Goal: Transaction & Acquisition: Purchase product/service

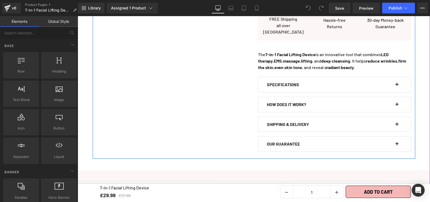
scroll to position [312, 0]
click at [397, 87] on span "button" at bounding box center [397, 87] width 0 height 0
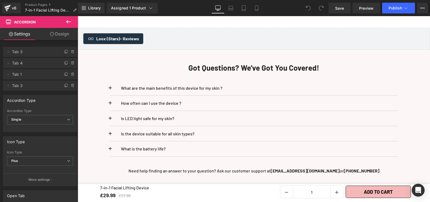
scroll to position [1803, 0]
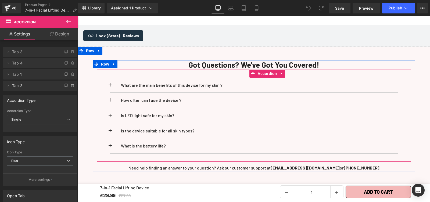
click at [110, 85] on button at bounding box center [115, 85] width 11 height 15
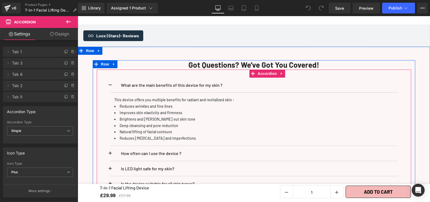
click at [110, 85] on button at bounding box center [115, 85] width 11 height 15
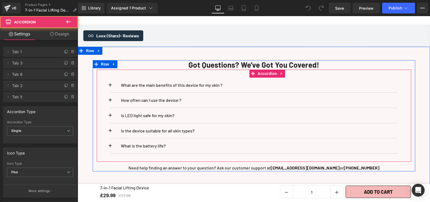
click at [110, 102] on span at bounding box center [110, 102] width 0 height 0
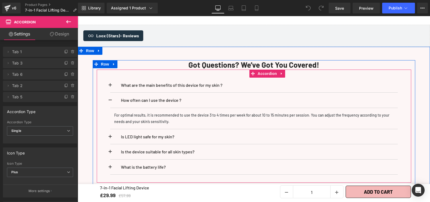
click at [110, 102] on span at bounding box center [110, 102] width 0 height 0
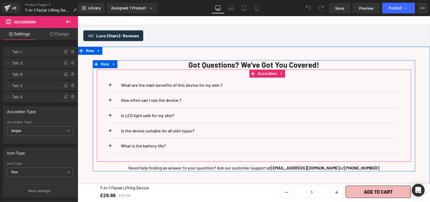
click at [110, 114] on button at bounding box center [115, 115] width 11 height 15
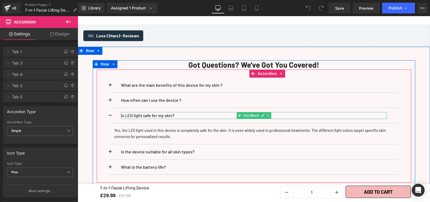
scroll to position [1802, 0]
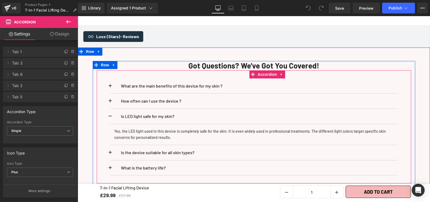
click at [110, 103] on span at bounding box center [110, 103] width 0 height 0
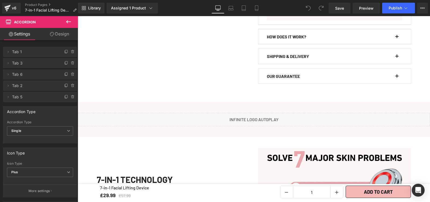
scroll to position [685, 0]
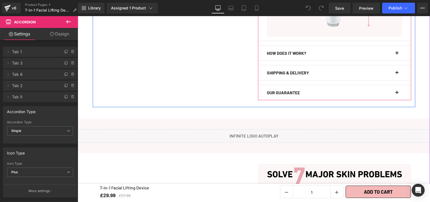
click at [397, 55] on span "button" at bounding box center [397, 55] width 0 height 0
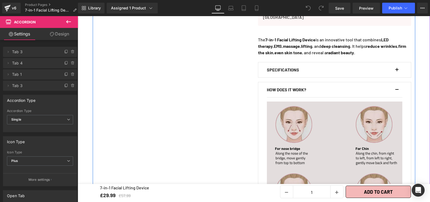
scroll to position [334, 0]
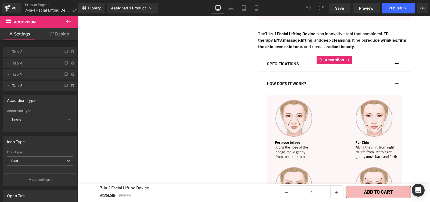
click at [397, 63] on button "button" at bounding box center [399, 63] width 5 height 15
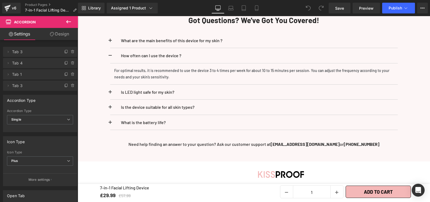
scroll to position [1845, 0]
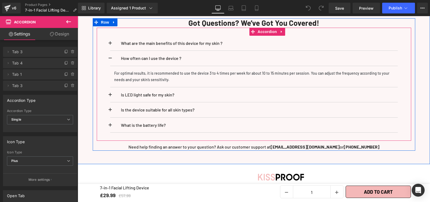
click at [110, 97] on span at bounding box center [110, 97] width 0 height 0
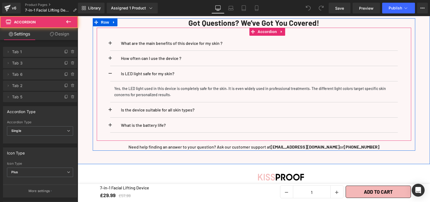
click at [110, 42] on button at bounding box center [115, 43] width 11 height 15
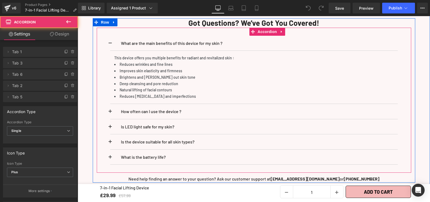
click at [110, 142] on button at bounding box center [115, 141] width 11 height 15
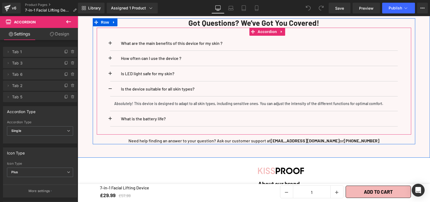
click at [110, 120] on span at bounding box center [110, 120] width 0 height 0
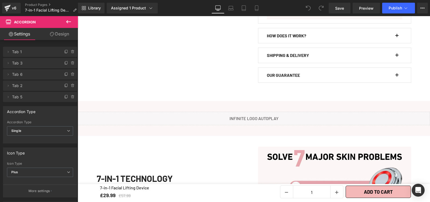
scroll to position [713, 0]
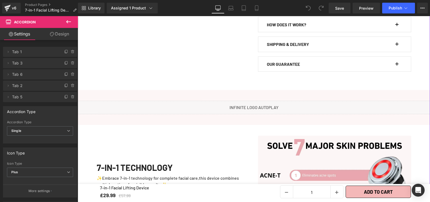
click at [393, 25] on div "HOW DOES IT WORK? Text Block" at bounding box center [331, 24] width 129 height 7
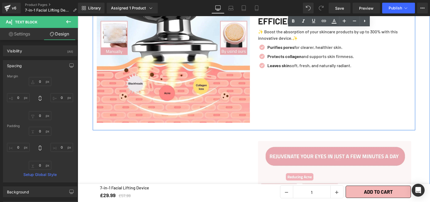
scroll to position [1388, 0]
